Goal: Information Seeking & Learning: Learn about a topic

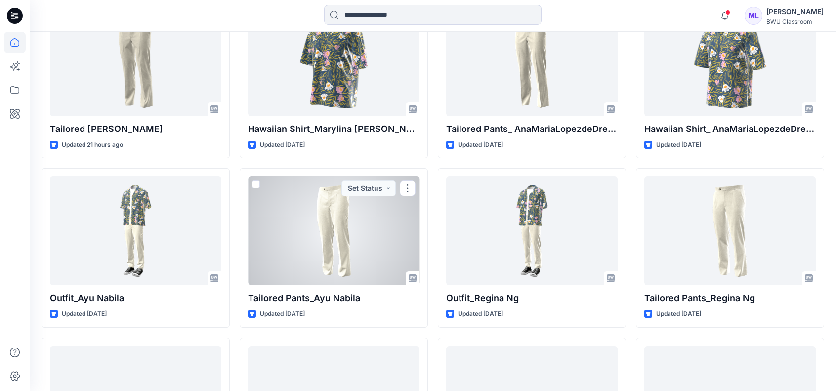
scroll to position [256, 0]
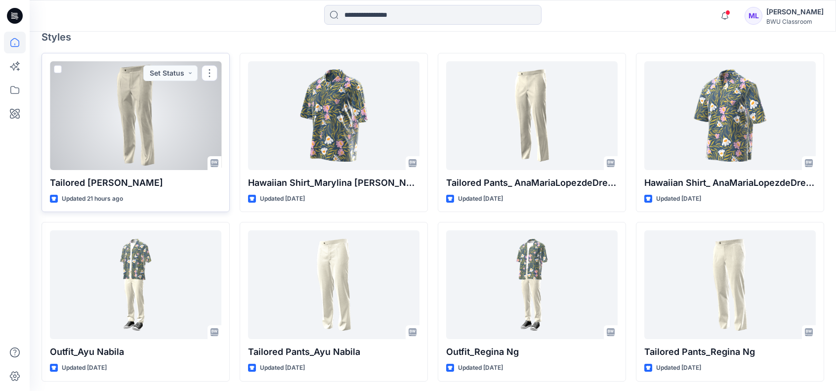
click at [154, 106] on div at bounding box center [135, 115] width 171 height 109
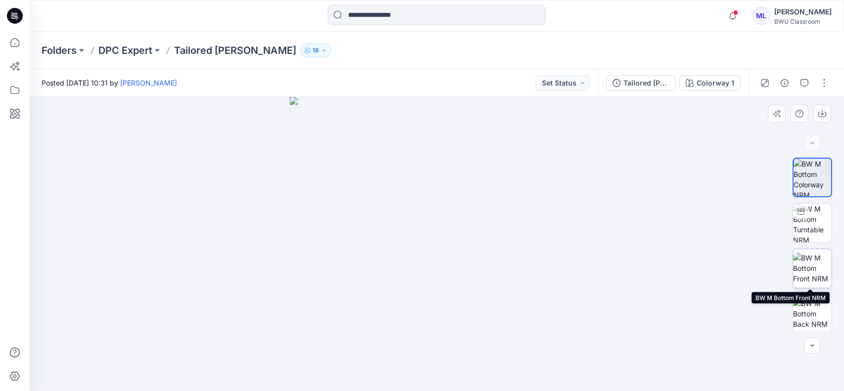
click at [811, 271] on img at bounding box center [812, 268] width 39 height 31
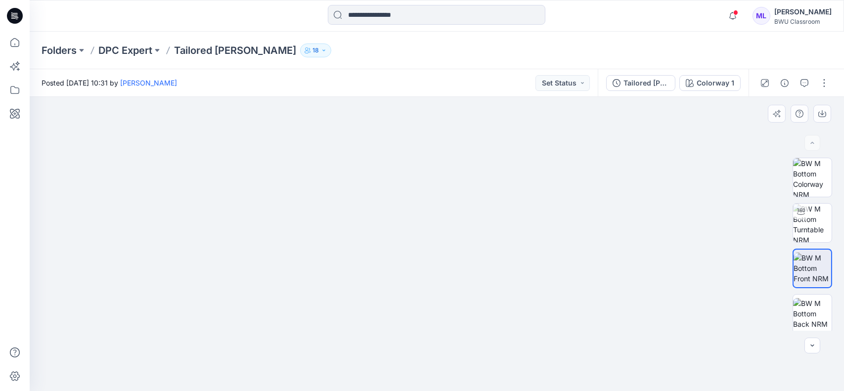
drag, startPoint x: 454, startPoint y: 143, endPoint x: 454, endPoint y: 225, distance: 82.5
click at [454, 225] on img at bounding box center [436, 234] width 493 height 316
drag, startPoint x: 466, startPoint y: 229, endPoint x: 438, endPoint y: 229, distance: 28.2
click at [438, 229] on img at bounding box center [437, 229] width 643 height 323
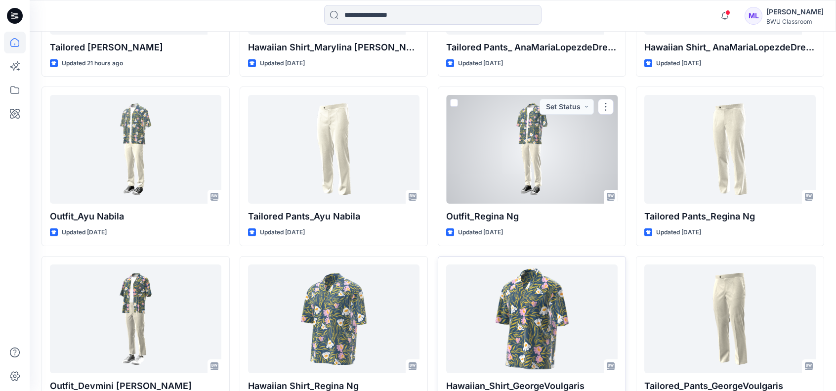
scroll to position [404, 0]
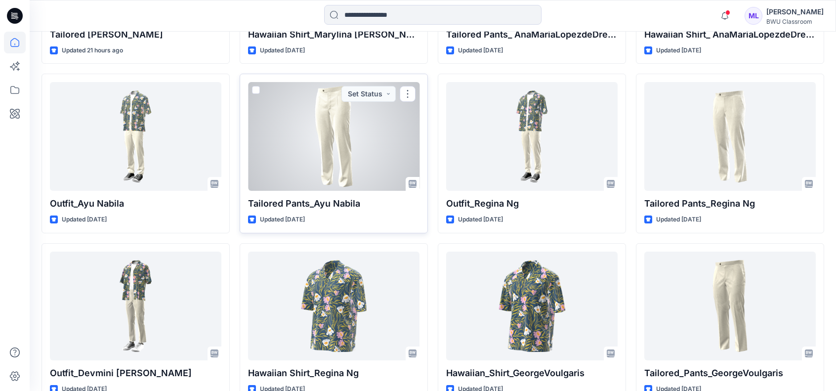
click at [328, 119] on div at bounding box center [333, 136] width 171 height 109
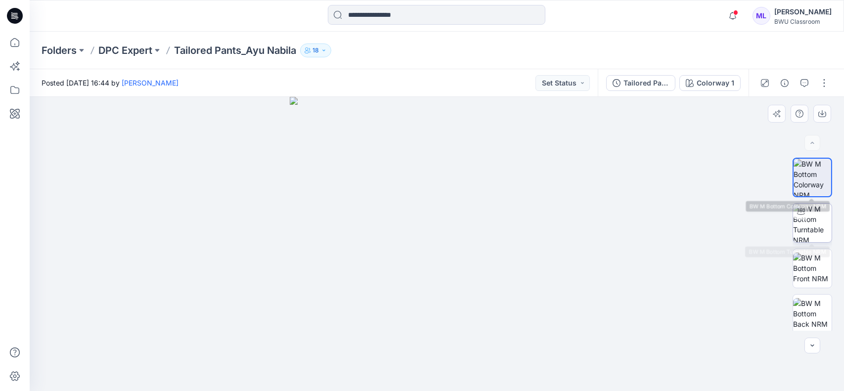
click at [811, 214] on img at bounding box center [812, 223] width 39 height 39
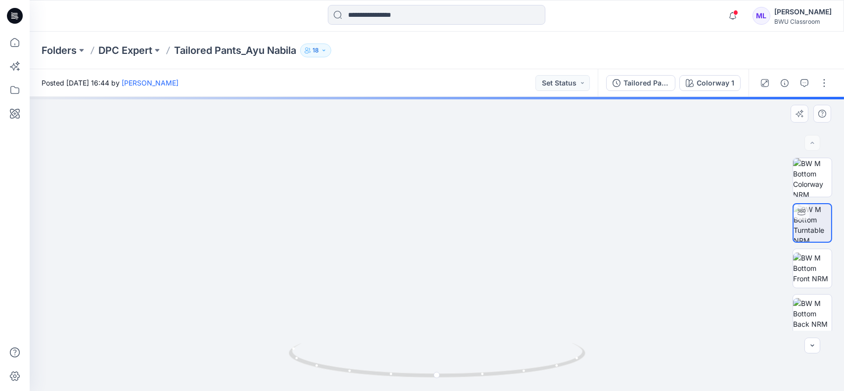
drag, startPoint x: 450, startPoint y: 136, endPoint x: 458, endPoint y: 282, distance: 146.5
click at [458, 282] on img at bounding box center [443, 120] width 991 height 541
drag, startPoint x: 459, startPoint y: 217, endPoint x: 461, endPoint y: 245, distance: 27.2
click at [461, 245] on img at bounding box center [446, 184] width 991 height 414
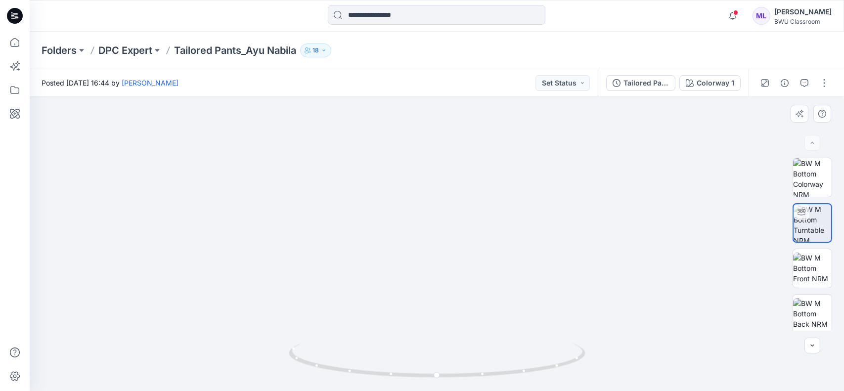
drag, startPoint x: 448, startPoint y: 214, endPoint x: 451, endPoint y: 157, distance: 56.9
click at [451, 150] on img at bounding box center [436, 208] width 393 height 366
drag, startPoint x: 466, startPoint y: 251, endPoint x: 466, endPoint y: 234, distance: 16.3
click at [466, 234] on img at bounding box center [436, 195] width 393 height 391
drag, startPoint x: 530, startPoint y: 371, endPoint x: 408, endPoint y: 366, distance: 122.2
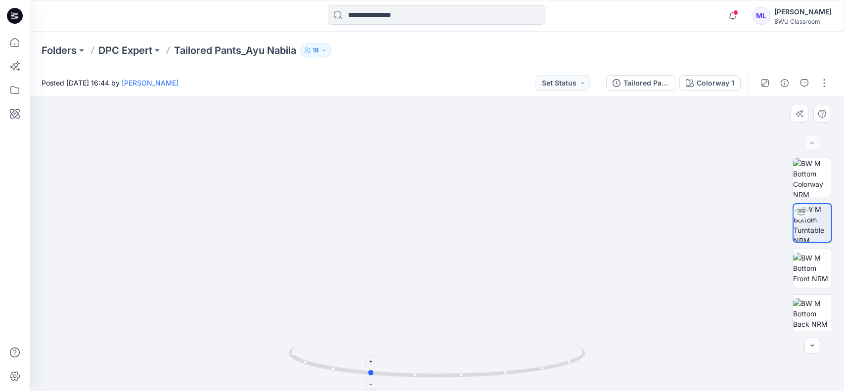
click at [408, 366] on icon at bounding box center [438, 361] width 299 height 37
drag, startPoint x: 455, startPoint y: 191, endPoint x: 464, endPoint y: 258, distance: 67.8
click at [464, 258] on img at bounding box center [436, 244] width 393 height 294
drag, startPoint x: 569, startPoint y: 262, endPoint x: 565, endPoint y: 165, distance: 97.4
click at [565, 165] on img at bounding box center [433, 195] width 1289 height 391
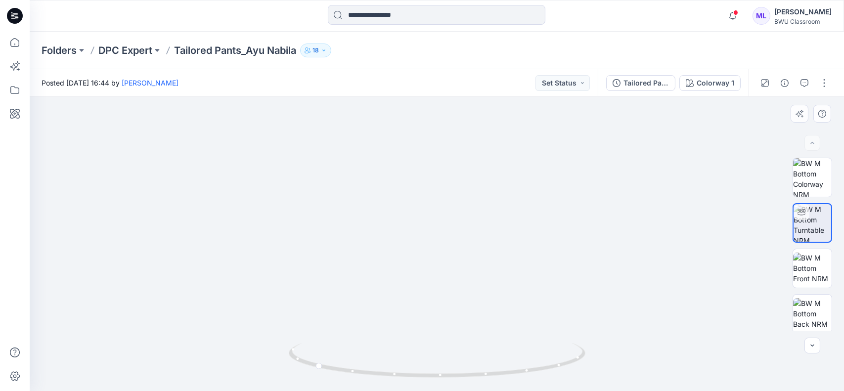
drag, startPoint x: 629, startPoint y: 271, endPoint x: 612, endPoint y: 272, distance: 16.3
click at [612, 272] on img at bounding box center [430, 195] width 1289 height 391
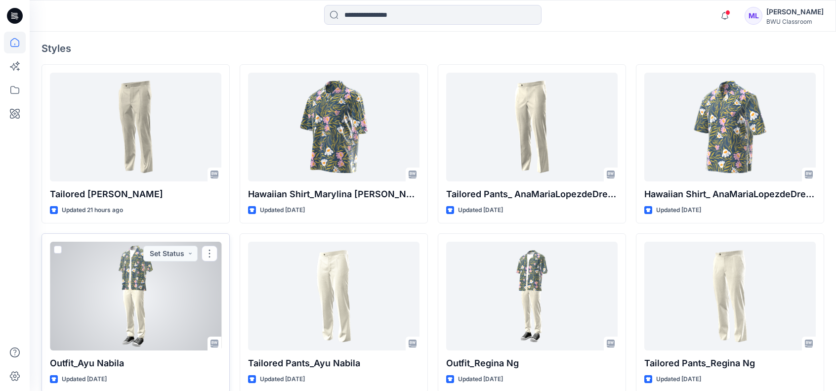
scroll to position [207, 0]
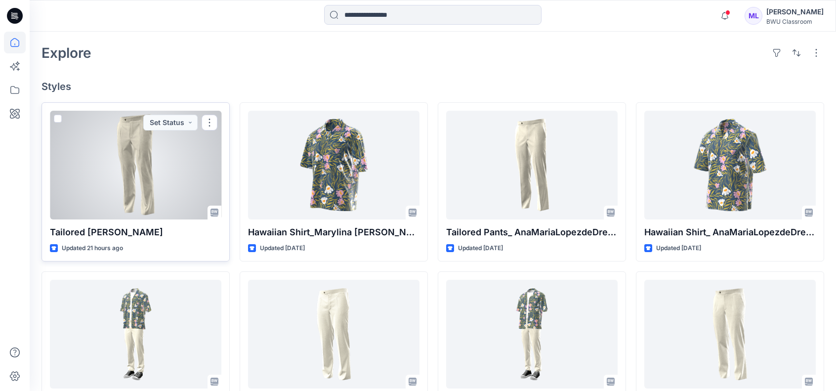
click at [161, 156] on div at bounding box center [135, 165] width 171 height 109
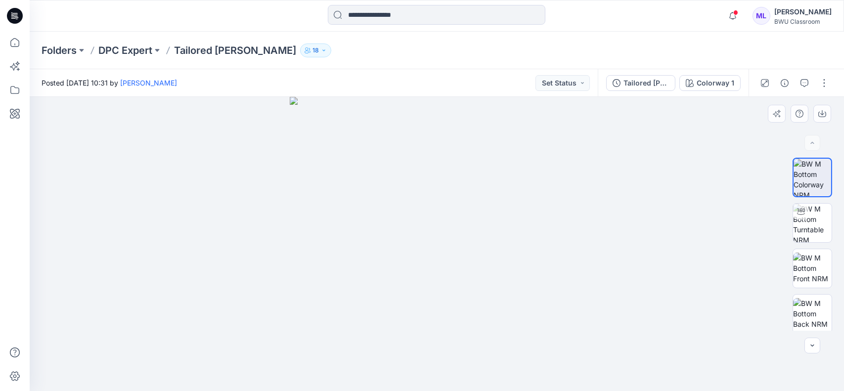
drag, startPoint x: 431, startPoint y: 247, endPoint x: 413, endPoint y: 237, distance: 20.8
click at [413, 237] on img at bounding box center [437, 244] width 294 height 294
click at [810, 216] on img at bounding box center [812, 223] width 39 height 39
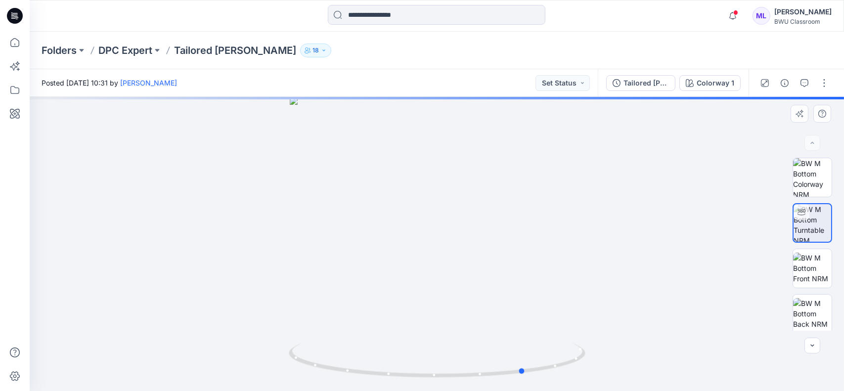
drag, startPoint x: 411, startPoint y: 382, endPoint x: 501, endPoint y: 386, distance: 90.1
click at [502, 386] on img at bounding box center [437, 367] width 297 height 48
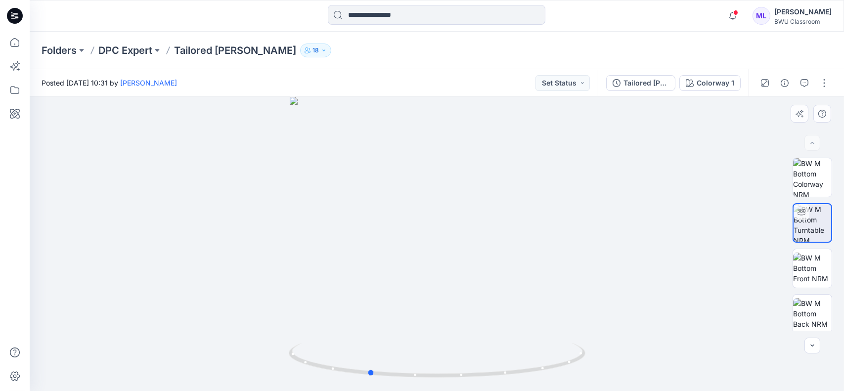
drag, startPoint x: 429, startPoint y: 382, endPoint x: 567, endPoint y: 387, distance: 138.0
click at [567, 387] on img at bounding box center [437, 367] width 297 height 48
drag, startPoint x: 501, startPoint y: 166, endPoint x: 501, endPoint y: 318, distance: 152.7
click at [501, 318] on img at bounding box center [436, 171] width 891 height 440
drag, startPoint x: 549, startPoint y: 205, endPoint x: 518, endPoint y: 296, distance: 96.0
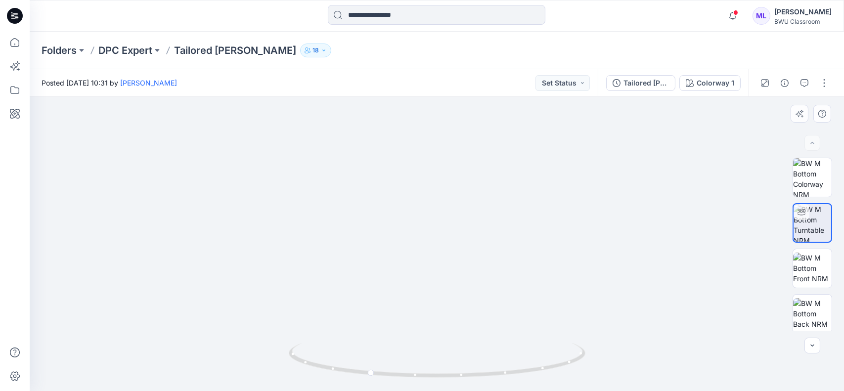
click at [518, 296] on img at bounding box center [427, 192] width 891 height 397
drag, startPoint x: 481, startPoint y: 373, endPoint x: 428, endPoint y: 372, distance: 53.4
click at [428, 372] on icon at bounding box center [438, 361] width 299 height 37
drag, startPoint x: 428, startPoint y: 372, endPoint x: 476, endPoint y: 377, distance: 48.2
click at [476, 377] on icon at bounding box center [438, 361] width 299 height 37
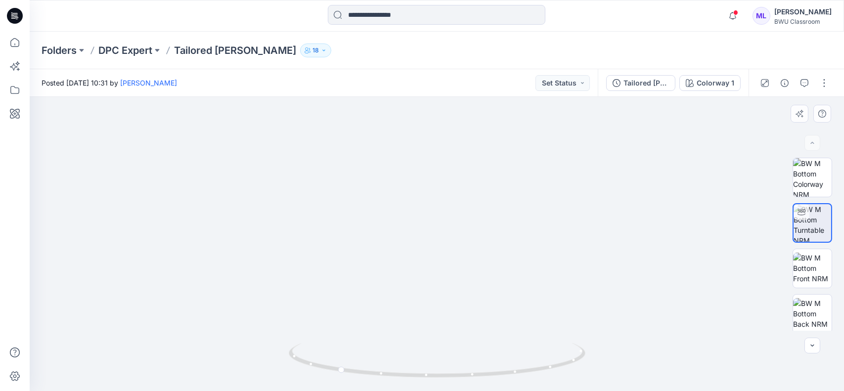
drag, startPoint x: 280, startPoint y: 200, endPoint x: 573, endPoint y: 186, distance: 293.4
click at [573, 186] on img at bounding box center [408, 193] width 1489 height 396
drag, startPoint x: 520, startPoint y: 266, endPoint x: 520, endPoint y: 198, distance: 68.7
click at [520, 198] on img at bounding box center [469, 152] width 1489 height 477
drag, startPoint x: 536, startPoint y: 210, endPoint x: 534, endPoint y: 197, distance: 13.0
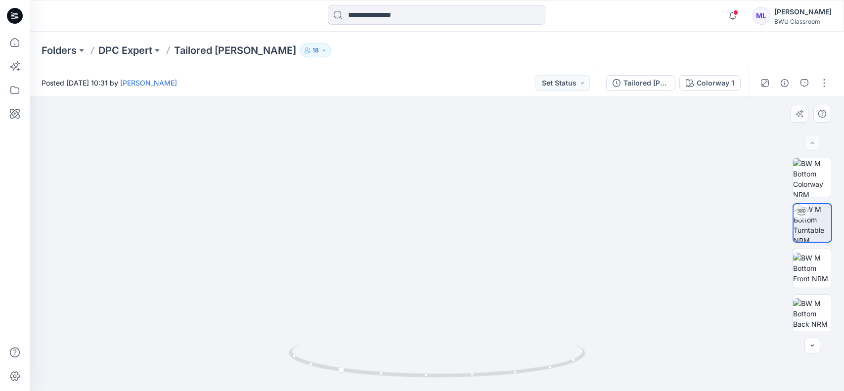
click at [534, 197] on img at bounding box center [464, 140] width 1489 height 502
drag, startPoint x: 472, startPoint y: 376, endPoint x: 423, endPoint y: 359, distance: 52.0
click at [423, 359] on icon at bounding box center [438, 361] width 299 height 37
drag, startPoint x: 424, startPoint y: 288, endPoint x: 438, endPoint y: 191, distance: 97.4
click at [438, 191] on img at bounding box center [461, 127] width 1090 height 528
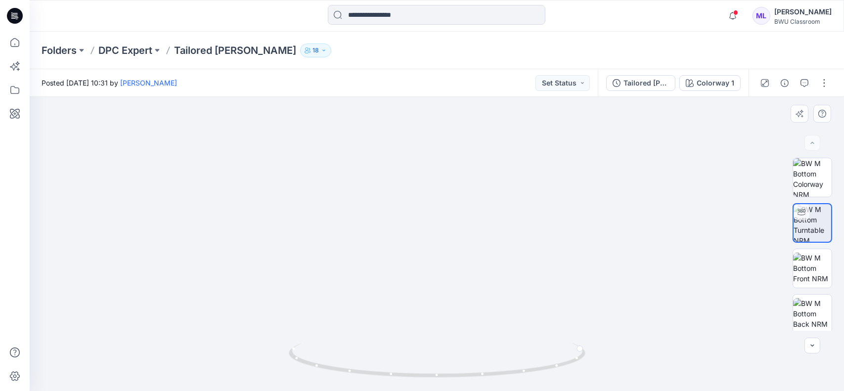
drag, startPoint x: 414, startPoint y: 230, endPoint x: 415, endPoint y: 306, distance: 76.6
click at [415, 301] on img at bounding box center [443, 162] width 891 height 458
drag, startPoint x: 414, startPoint y: 257, endPoint x: 415, endPoint y: 296, distance: 39.6
click at [415, 296] on img at bounding box center [445, 217] width 891 height 347
drag, startPoint x: 367, startPoint y: 374, endPoint x: 523, endPoint y: 378, distance: 156.2
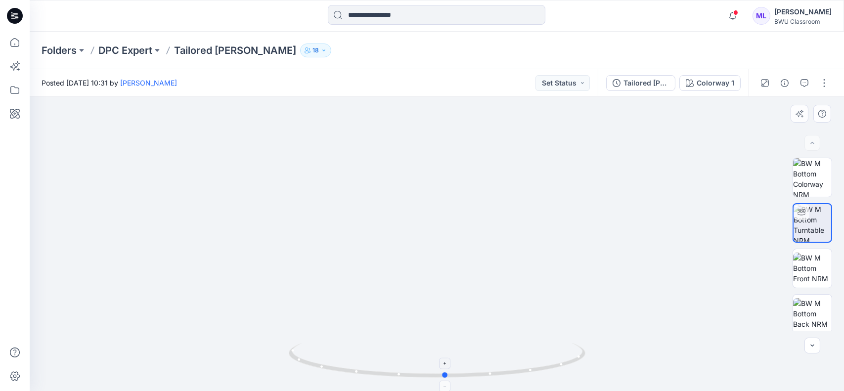
click at [523, 378] on icon at bounding box center [438, 361] width 299 height 37
drag, startPoint x: 479, startPoint y: 200, endPoint x: 480, endPoint y: 268, distance: 68.7
click at [480, 268] on img at bounding box center [445, 244] width 891 height 294
drag, startPoint x: 511, startPoint y: 306, endPoint x: 429, endPoint y: 257, distance: 95.1
click at [429, 257] on img at bounding box center [439, 211] width 1513 height 359
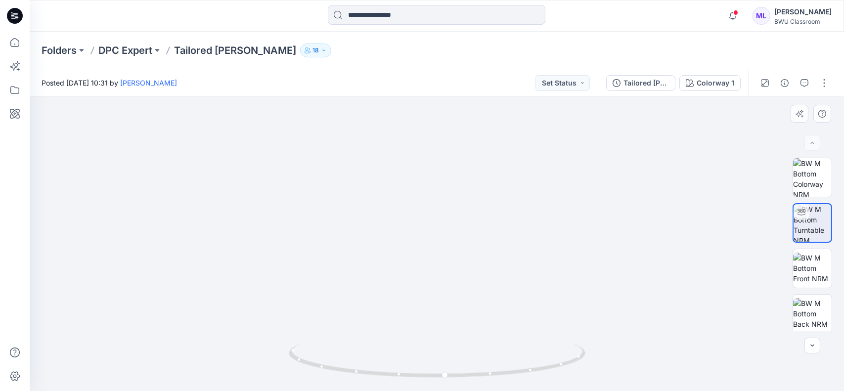
drag, startPoint x: 429, startPoint y: 278, endPoint x: 429, endPoint y: 237, distance: 41.0
click at [429, 237] on img at bounding box center [428, 190] width 1513 height 401
drag, startPoint x: 473, startPoint y: 375, endPoint x: 380, endPoint y: 370, distance: 93.5
click at [380, 370] on icon at bounding box center [438, 361] width 299 height 37
drag, startPoint x: 380, startPoint y: 370, endPoint x: 496, endPoint y: 369, distance: 116.1
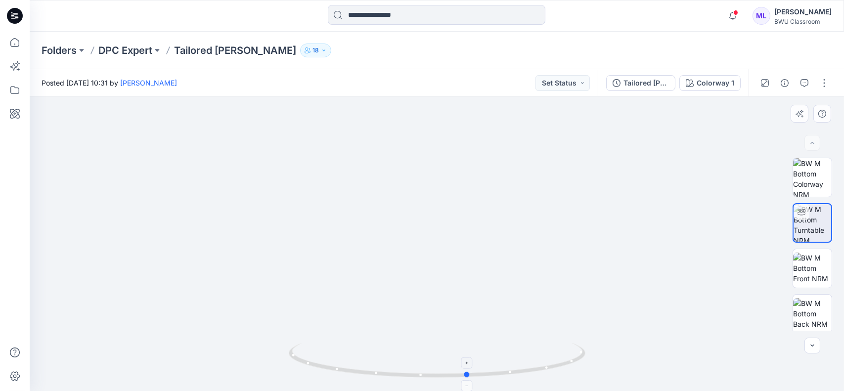
click at [496, 369] on icon at bounding box center [438, 361] width 299 height 37
drag, startPoint x: 588, startPoint y: 273, endPoint x: 587, endPoint y: 204, distance: 69.2
click at [587, 204] on img at bounding box center [436, 191] width 717 height 399
drag, startPoint x: 546, startPoint y: 371, endPoint x: 486, endPoint y: 371, distance: 59.8
click at [486, 371] on icon at bounding box center [438, 361] width 299 height 37
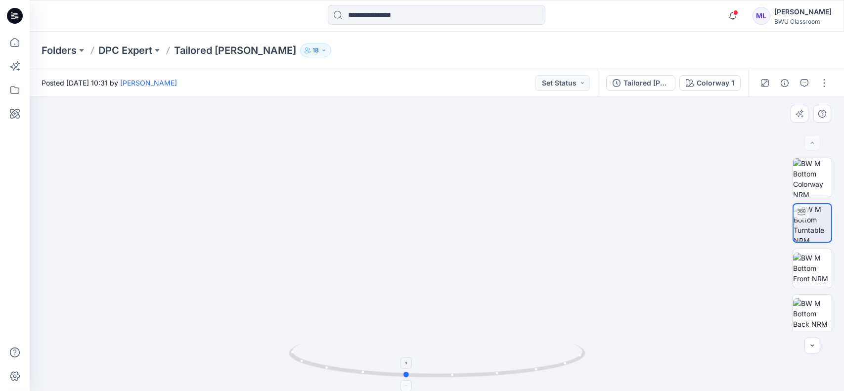
drag, startPoint x: 506, startPoint y: 375, endPoint x: 512, endPoint y: 374, distance: 6.4
click at [512, 374] on icon at bounding box center [438, 361] width 299 height 37
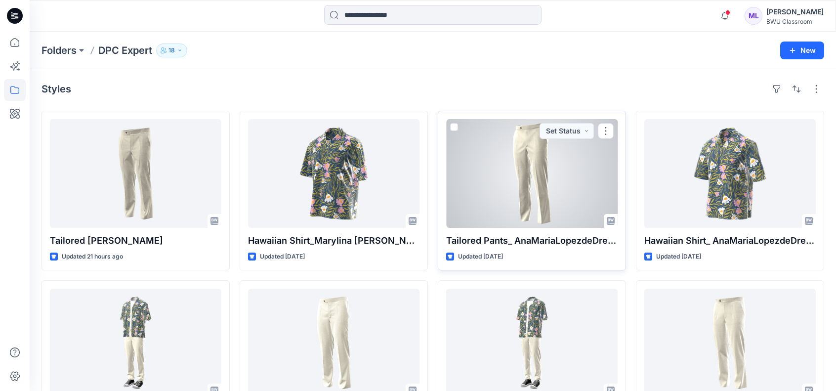
click at [520, 159] on div at bounding box center [531, 173] width 171 height 109
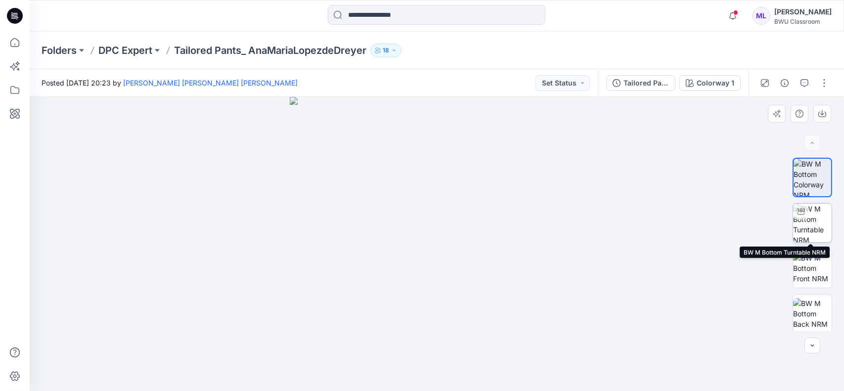
click at [809, 222] on img at bounding box center [812, 223] width 39 height 39
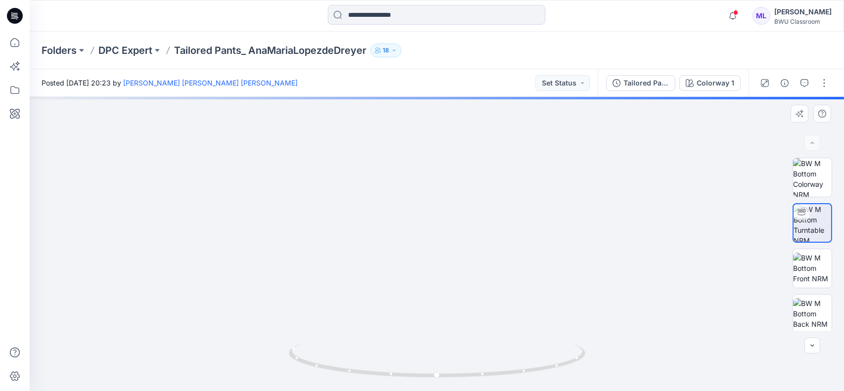
drag, startPoint x: 442, startPoint y: 190, endPoint x: 448, endPoint y: 298, distance: 108.4
click at [448, 297] on img at bounding box center [433, 122] width 891 height 538
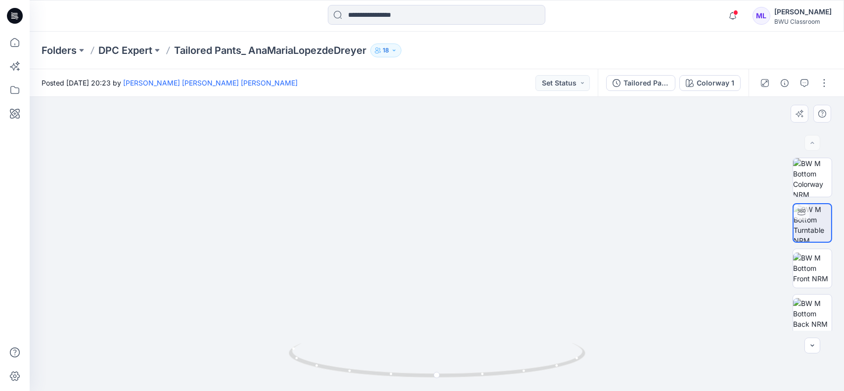
drag, startPoint x: 457, startPoint y: 198, endPoint x: 459, endPoint y: 268, distance: 70.2
click at [459, 268] on img at bounding box center [441, 225] width 891 height 331
drag, startPoint x: 473, startPoint y: 225, endPoint x: 476, endPoint y: 234, distance: 9.8
click at [476, 234] on img at bounding box center [470, 218] width 1289 height 346
drag, startPoint x: 478, startPoint y: 232, endPoint x: 393, endPoint y: 232, distance: 84.5
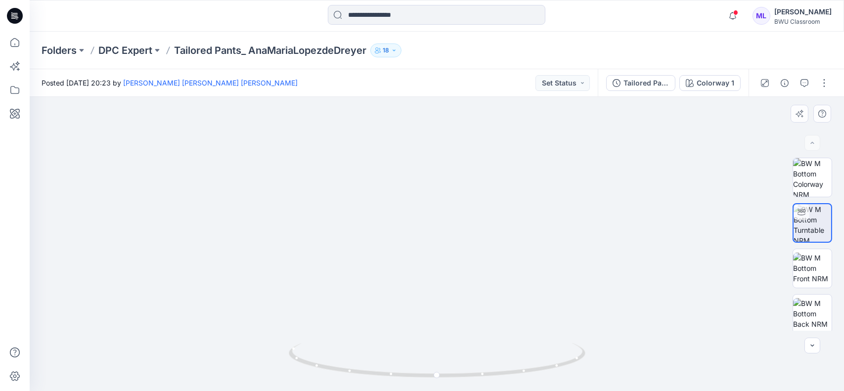
click at [393, 232] on img at bounding box center [385, 218] width 1289 height 346
drag, startPoint x: 463, startPoint y: 292, endPoint x: 453, endPoint y: 171, distance: 120.5
click at [453, 171] on img at bounding box center [376, 164] width 1289 height 454
drag, startPoint x: 478, startPoint y: 376, endPoint x: 437, endPoint y: 376, distance: 40.5
click at [437, 376] on icon at bounding box center [438, 361] width 299 height 37
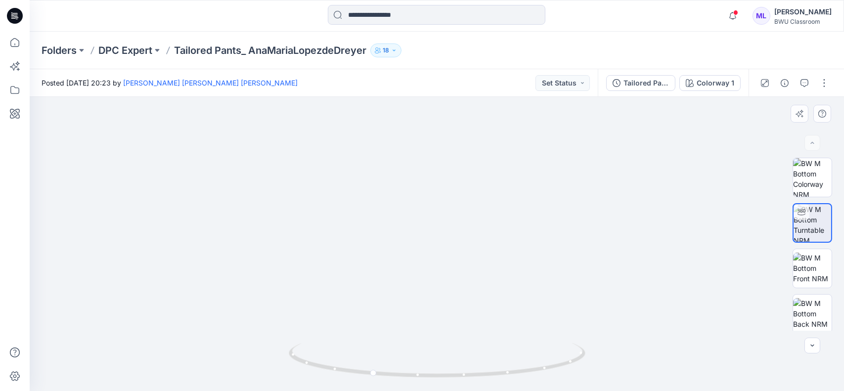
drag, startPoint x: 381, startPoint y: 215, endPoint x: 401, endPoint y: 292, distance: 79.1
click at [401, 292] on img at bounding box center [397, 200] width 1289 height 382
drag, startPoint x: 456, startPoint y: 376, endPoint x: 635, endPoint y: 371, distance: 179.5
click at [635, 371] on div at bounding box center [437, 244] width 814 height 294
click at [817, 350] on button "button" at bounding box center [812, 346] width 16 height 16
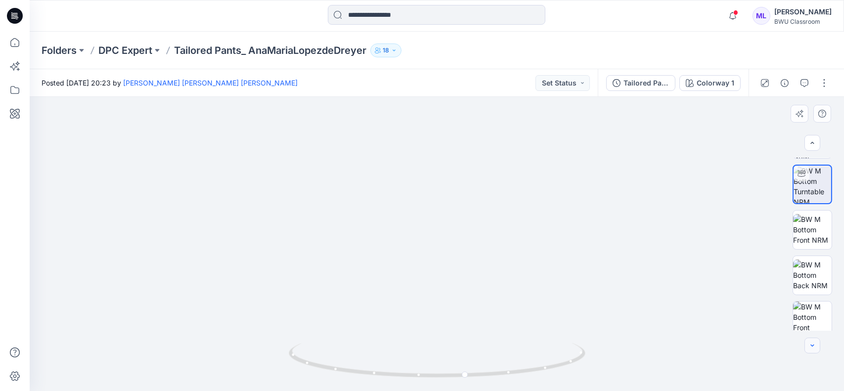
click at [817, 350] on button "button" at bounding box center [812, 346] width 16 height 16
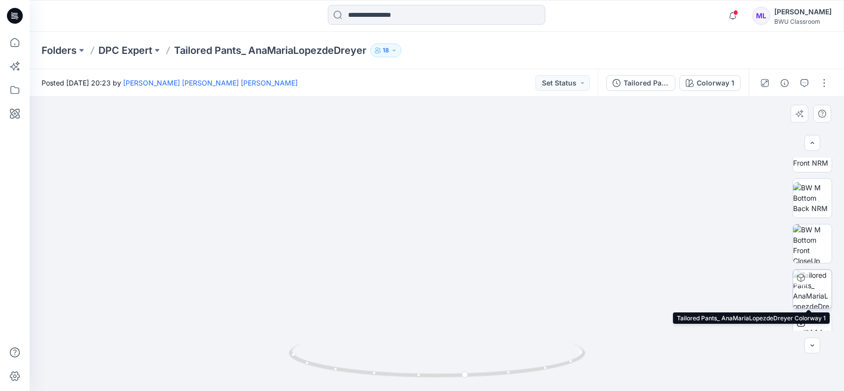
click at [811, 281] on img at bounding box center [812, 289] width 39 height 39
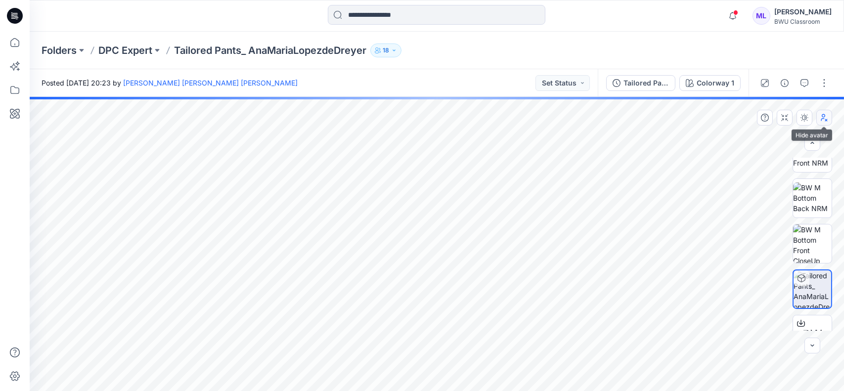
click at [825, 120] on icon "button" at bounding box center [824, 117] width 6 height 7
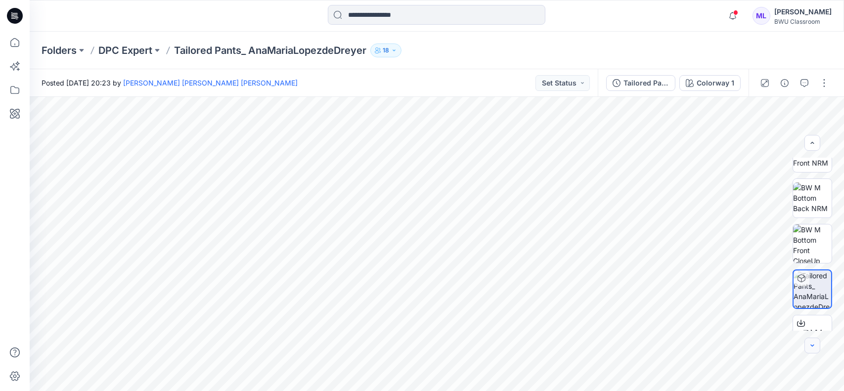
click at [812, 352] on button "button" at bounding box center [812, 346] width 16 height 16
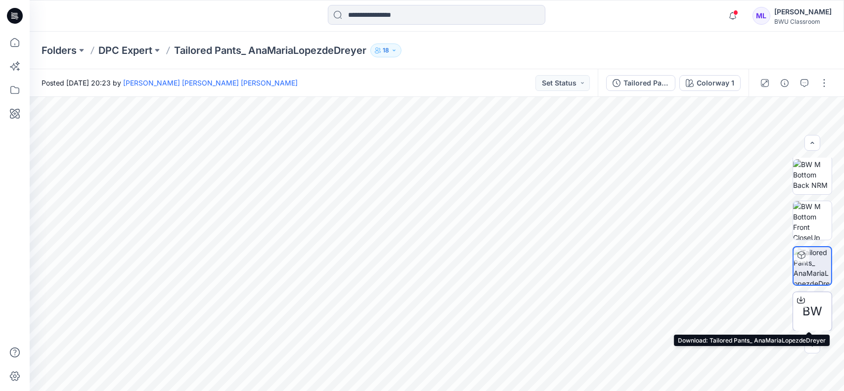
click at [803, 301] on div at bounding box center [801, 300] width 16 height 16
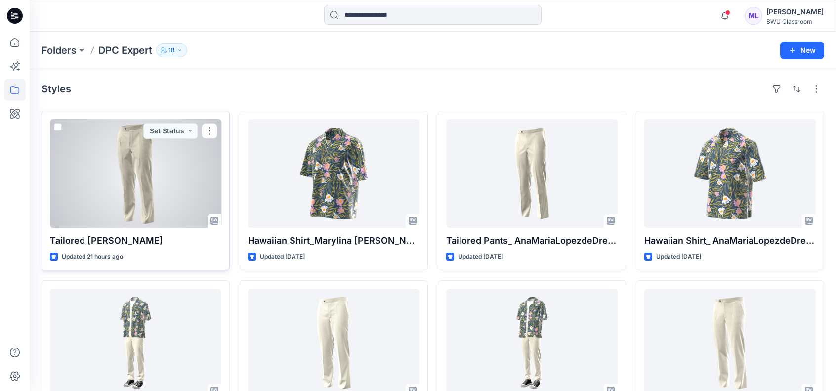
click at [130, 146] on div at bounding box center [135, 173] width 171 height 109
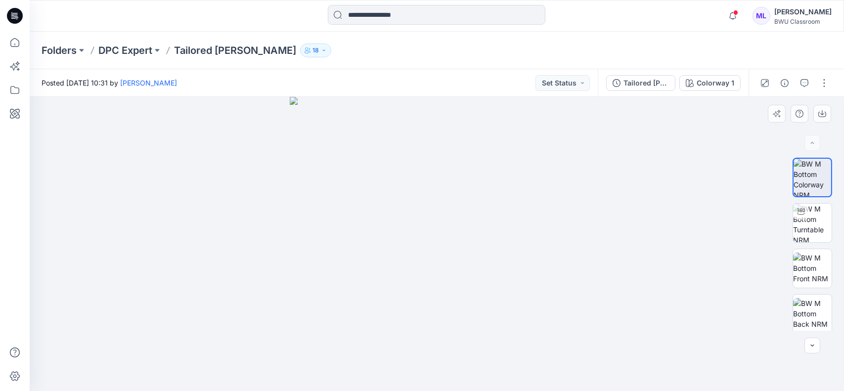
drag, startPoint x: 342, startPoint y: 201, endPoint x: 403, endPoint y: 211, distance: 62.6
click at [403, 211] on img at bounding box center [437, 244] width 294 height 294
drag, startPoint x: 384, startPoint y: 215, endPoint x: 455, endPoint y: 219, distance: 70.8
drag, startPoint x: 374, startPoint y: 220, endPoint x: 479, endPoint y: 264, distance: 113.9
click at [479, 264] on img at bounding box center [437, 244] width 294 height 294
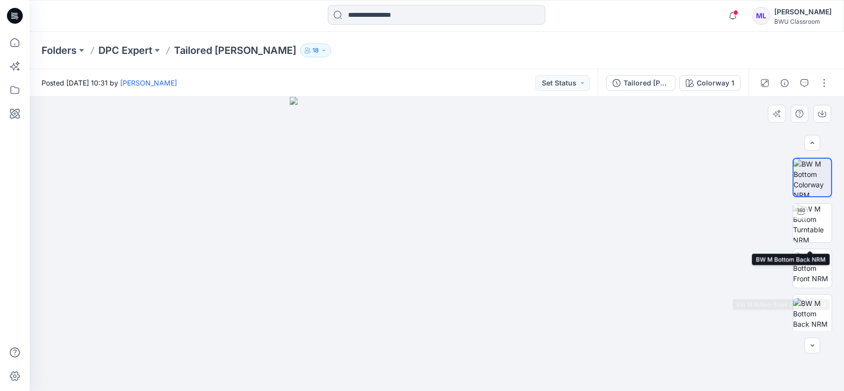
scroll to position [93, 0]
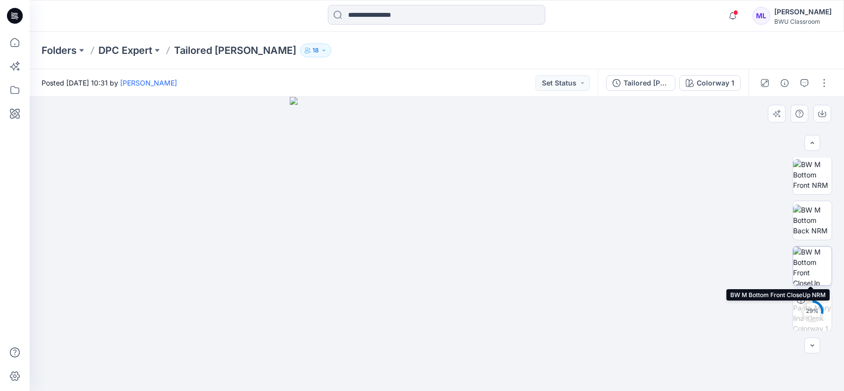
click at [814, 264] on img at bounding box center [812, 266] width 39 height 39
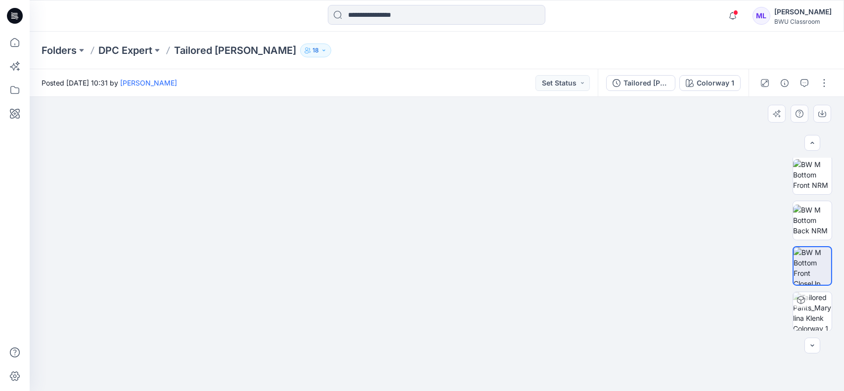
drag, startPoint x: 294, startPoint y: 189, endPoint x: 358, endPoint y: 201, distance: 65.4
drag, startPoint x: 348, startPoint y: 211, endPoint x: 457, endPoint y: 235, distance: 111.3
click at [457, 235] on img at bounding box center [436, 205] width 521 height 372
drag, startPoint x: 458, startPoint y: 262, endPoint x: 464, endPoint y: 75, distance: 186.9
click at [464, 75] on div "Posted Saturday, October 04, 2025 10:31 by Mary Lina Klenk Set Status Tailored …" at bounding box center [437, 230] width 814 height 322
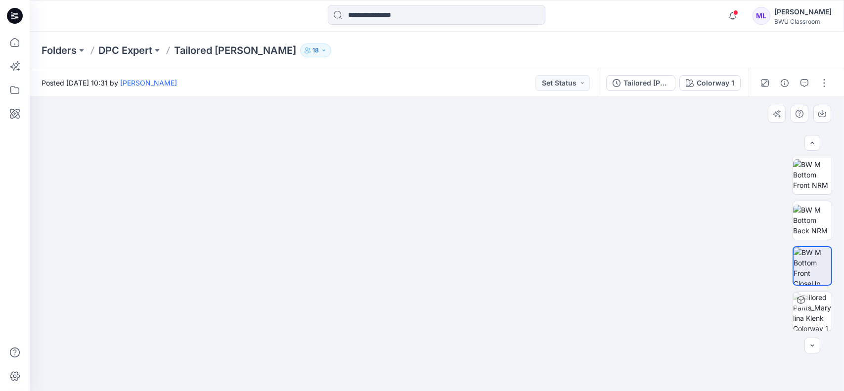
drag, startPoint x: 511, startPoint y: 281, endPoint x: 511, endPoint y: 140, distance: 141.4
click at [511, 128] on img at bounding box center [436, 130] width 521 height 521
drag, startPoint x: 479, startPoint y: 197, endPoint x: 479, endPoint y: 241, distance: 43.5
click at [479, 241] on img at bounding box center [437, 210] width 408 height 361
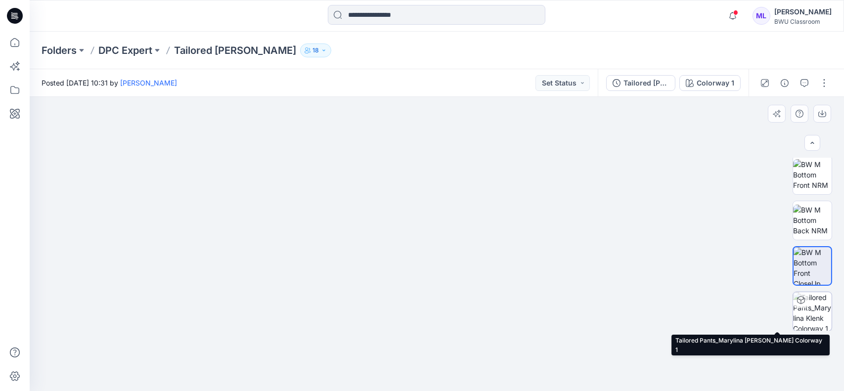
click at [814, 306] on img at bounding box center [812, 311] width 39 height 39
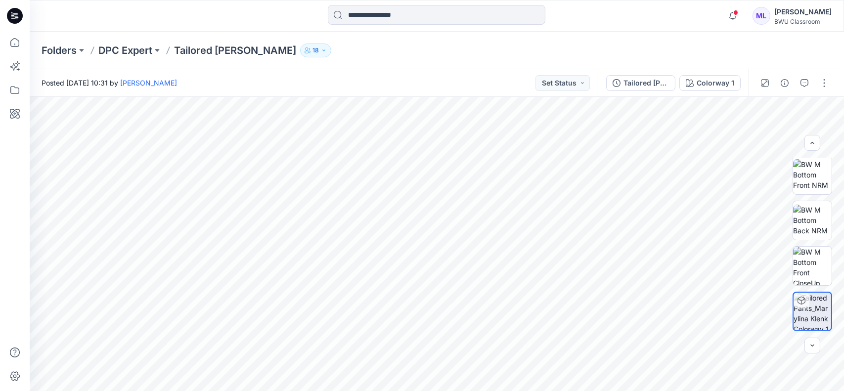
click at [327, 48] on icon "button" at bounding box center [324, 50] width 6 height 6
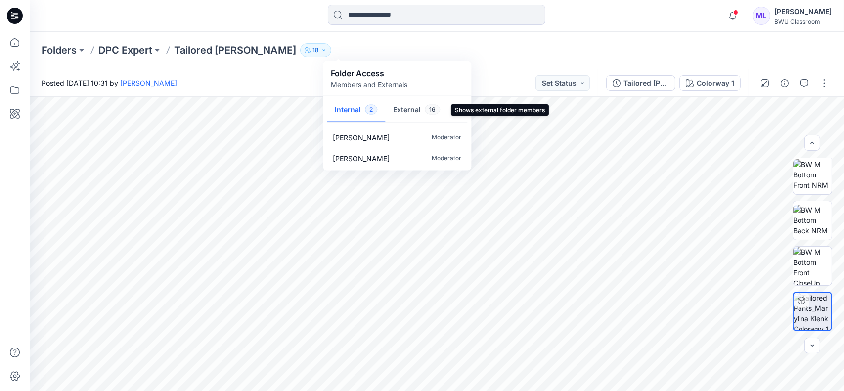
click at [419, 112] on button "External 16" at bounding box center [416, 110] width 63 height 25
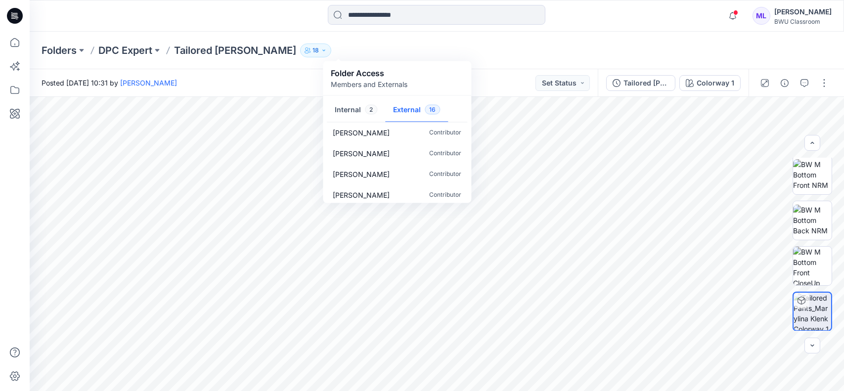
scroll to position [257, 0]
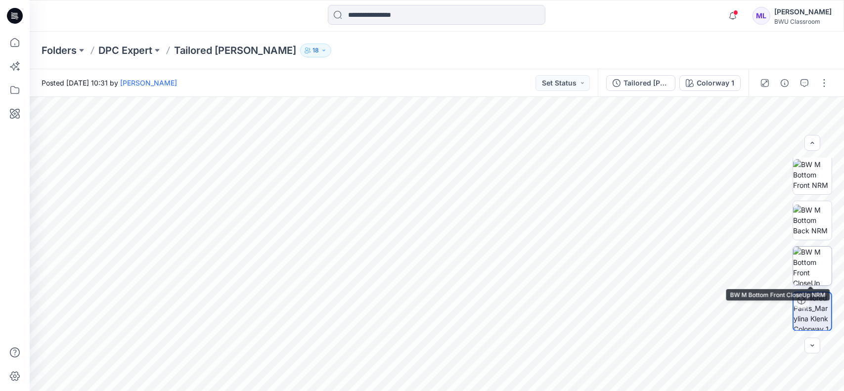
click at [801, 265] on img at bounding box center [812, 266] width 39 height 39
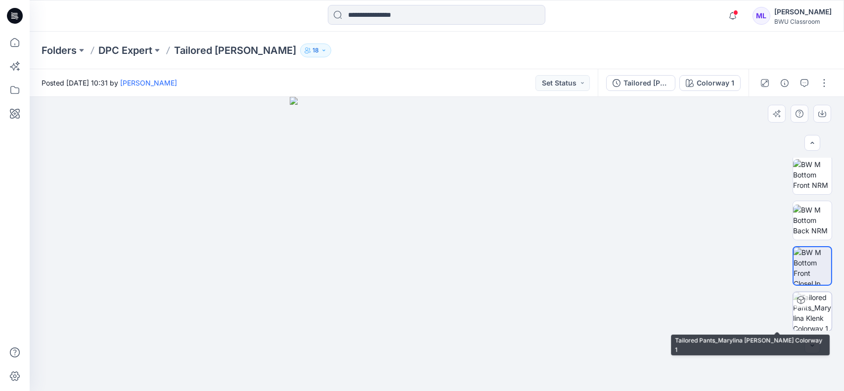
click at [808, 308] on img at bounding box center [812, 311] width 39 height 39
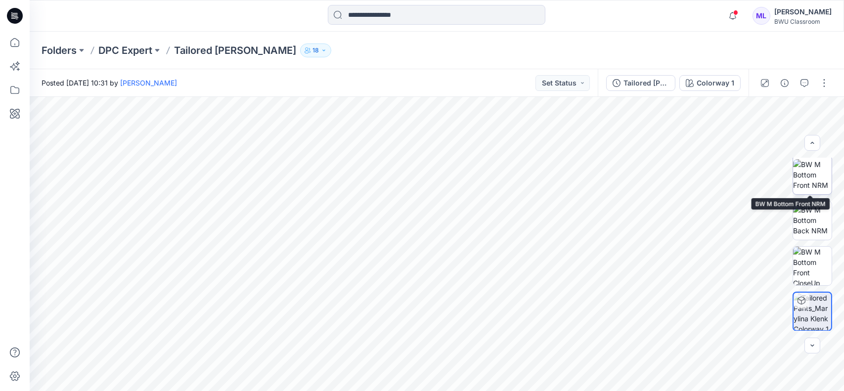
click at [804, 183] on img at bounding box center [812, 174] width 39 height 31
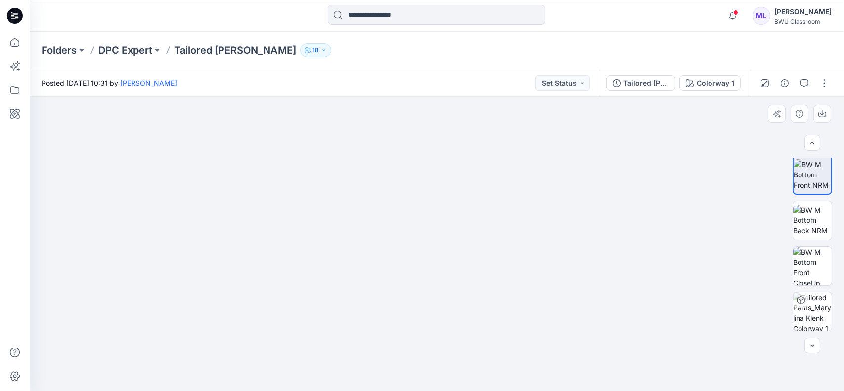
drag, startPoint x: 472, startPoint y: 136, endPoint x: 473, endPoint y: 226, distance: 90.0
click at [473, 226] on img at bounding box center [436, 240] width 493 height 302
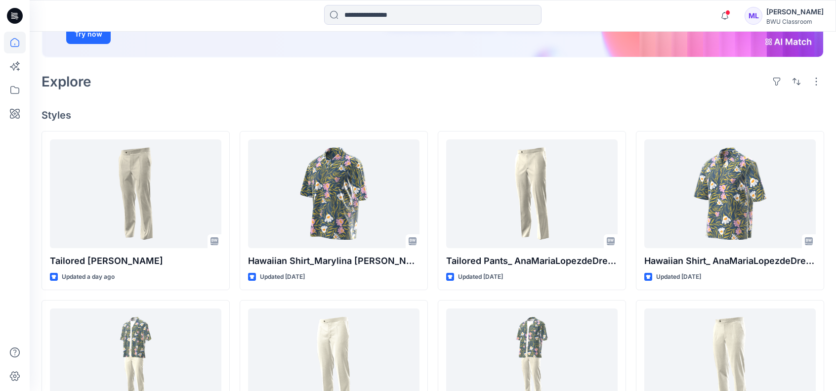
scroll to position [198, 0]
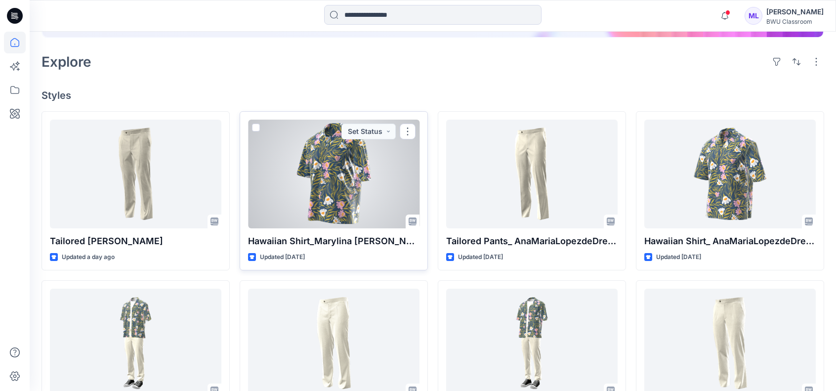
click at [352, 173] on div at bounding box center [333, 174] width 171 height 109
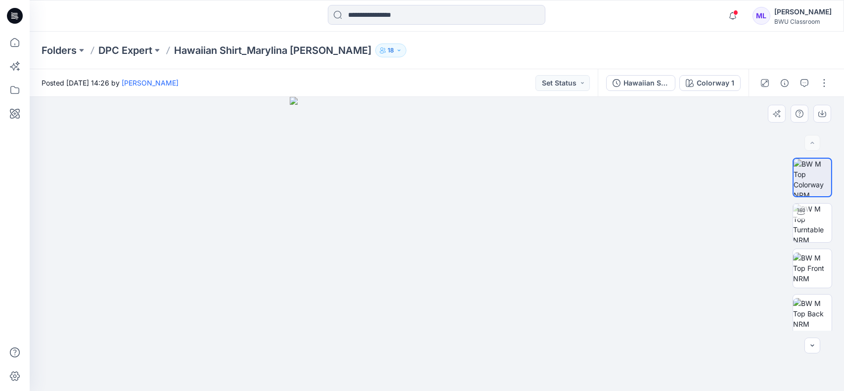
drag, startPoint x: 491, startPoint y: 262, endPoint x: 452, endPoint y: 262, distance: 39.0
click at [452, 262] on img at bounding box center [437, 244] width 294 height 294
click at [807, 224] on img at bounding box center [812, 223] width 39 height 39
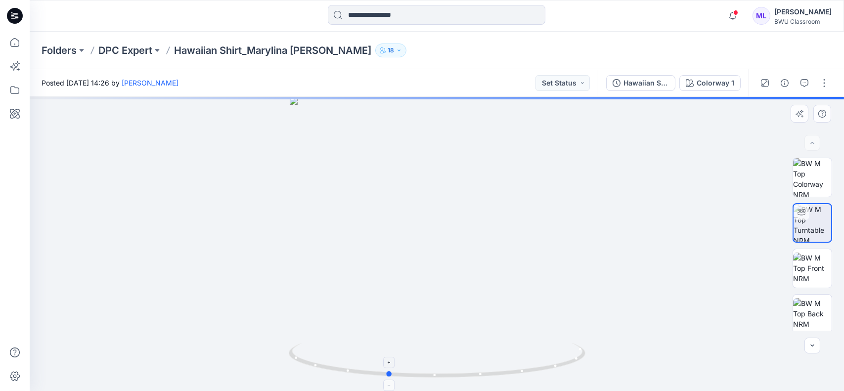
drag, startPoint x: 458, startPoint y: 375, endPoint x: 398, endPoint y: 370, distance: 59.6
click at [398, 370] on icon at bounding box center [438, 361] width 299 height 37
drag, startPoint x: 432, startPoint y: 370, endPoint x: 399, endPoint y: 370, distance: 32.6
click at [399, 370] on icon at bounding box center [438, 361] width 299 height 37
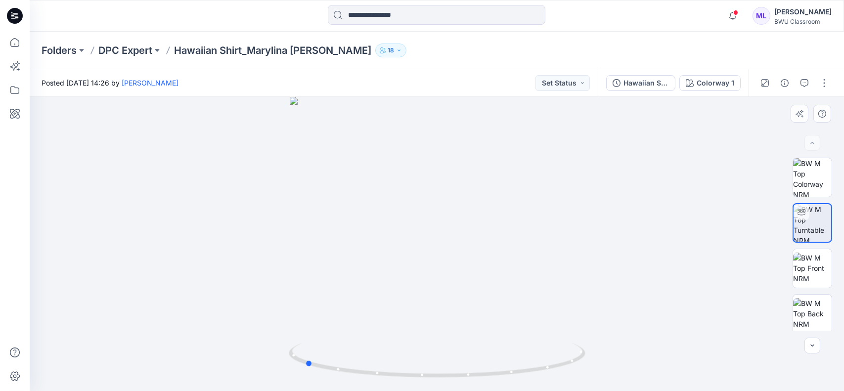
drag, startPoint x: 420, startPoint y: 380, endPoint x: 380, endPoint y: 381, distance: 40.5
click at [380, 381] on img at bounding box center [437, 367] width 297 height 48
drag, startPoint x: 395, startPoint y: 381, endPoint x: 314, endPoint y: 378, distance: 81.6
click at [314, 378] on div at bounding box center [437, 244] width 814 height 294
drag, startPoint x: 407, startPoint y: 379, endPoint x: 322, endPoint y: 378, distance: 85.0
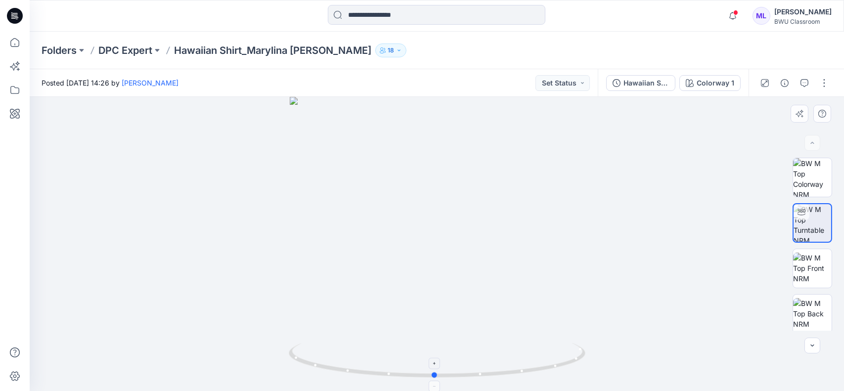
click at [322, 378] on icon at bounding box center [438, 361] width 299 height 37
drag, startPoint x: 407, startPoint y: 378, endPoint x: 356, endPoint y: 378, distance: 50.9
click at [356, 378] on icon at bounding box center [438, 361] width 299 height 37
drag, startPoint x: 360, startPoint y: 375, endPoint x: 410, endPoint y: 379, distance: 50.1
click at [410, 379] on icon at bounding box center [438, 361] width 299 height 37
